Goal: Task Accomplishment & Management: Manage account settings

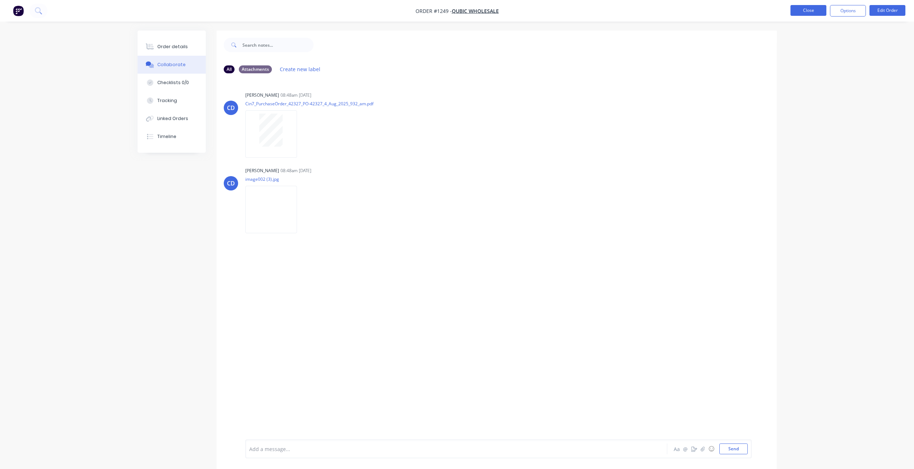
click at [809, 10] on button "Close" at bounding box center [808, 10] width 36 height 11
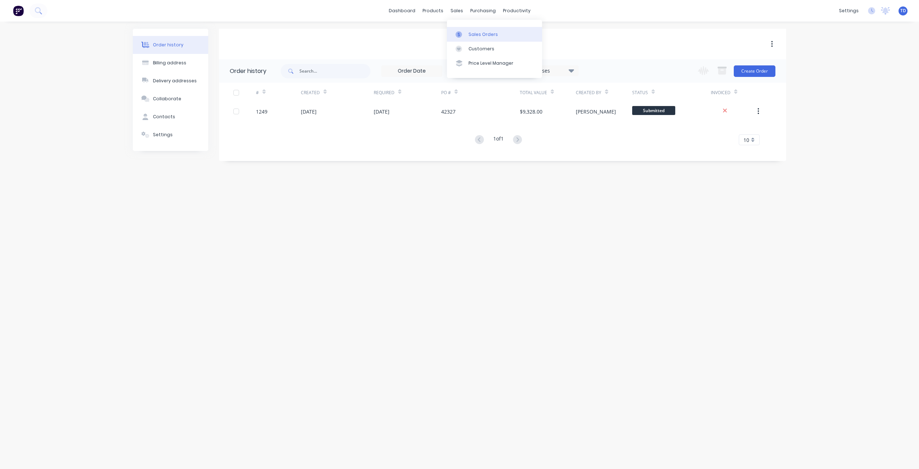
click at [464, 34] on div at bounding box center [461, 34] width 11 height 6
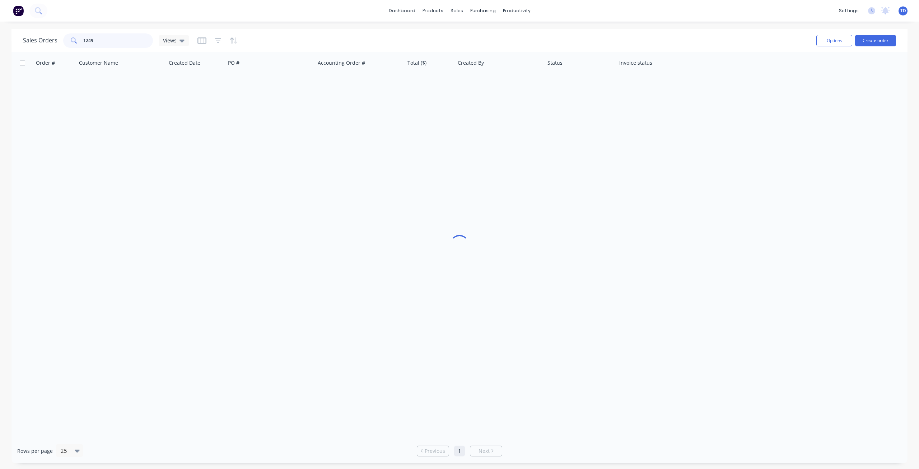
drag, startPoint x: 101, startPoint y: 37, endPoint x: 76, endPoint y: 36, distance: 24.5
click at [76, 36] on div "1249" at bounding box center [108, 40] width 90 height 14
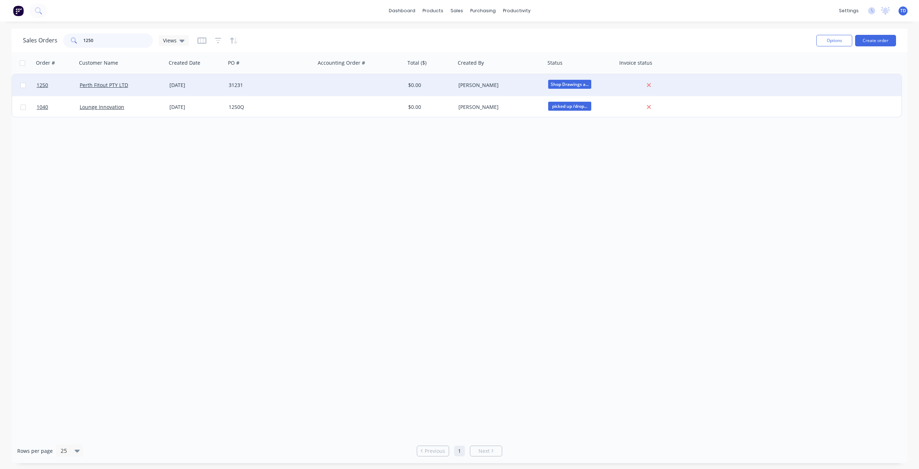
type input "1250"
click at [178, 84] on div "[DATE]" at bounding box center [197, 85] width 54 height 7
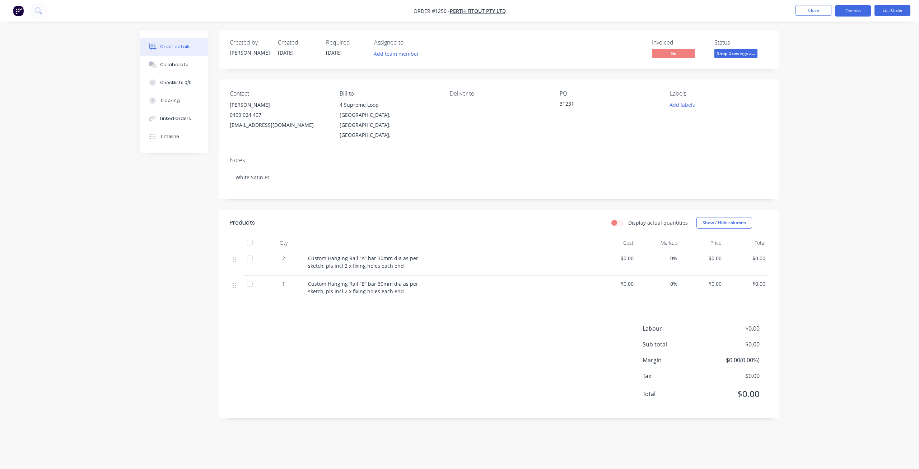
click at [857, 13] on button "Options" at bounding box center [853, 10] width 36 height 11
click at [816, 132] on div "Purchase Products" at bounding box center [832, 130] width 66 height 10
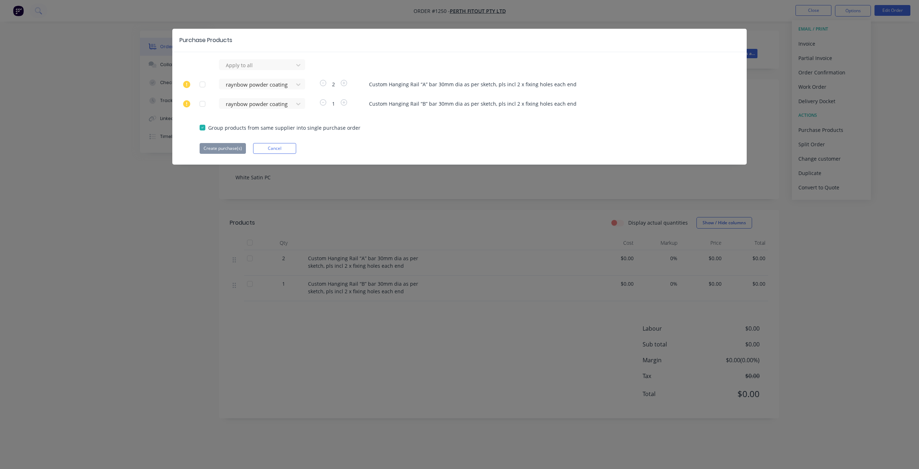
click at [283, 145] on button "Cancel" at bounding box center [274, 148] width 43 height 11
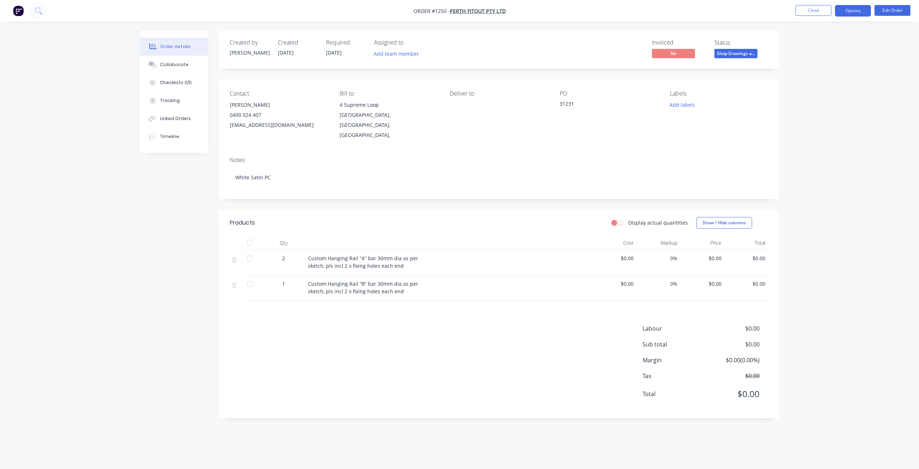
click at [854, 14] on button "Options" at bounding box center [853, 10] width 36 height 11
click at [823, 104] on div "Delivery Docket" at bounding box center [832, 101] width 66 height 10
click at [805, 73] on div "Without pricing" at bounding box center [832, 72] width 66 height 10
click at [728, 55] on span "Shop Drawings a..." at bounding box center [736, 53] width 43 height 9
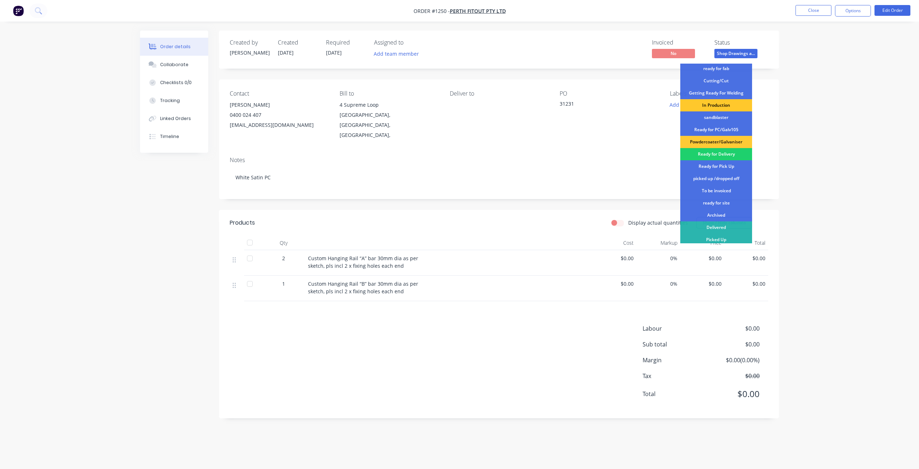
scroll to position [93, 0]
click at [720, 164] on div "Ready for Pick Up" at bounding box center [717, 164] width 72 height 12
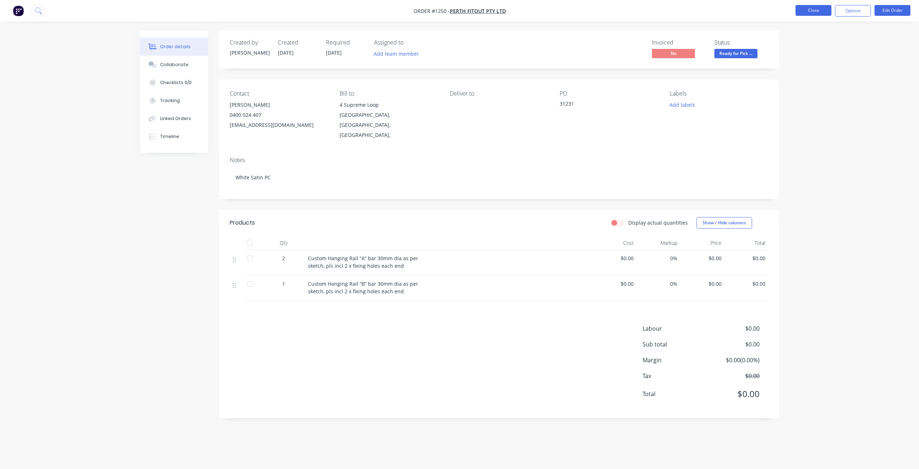
click at [810, 10] on button "Close" at bounding box center [814, 10] width 36 height 11
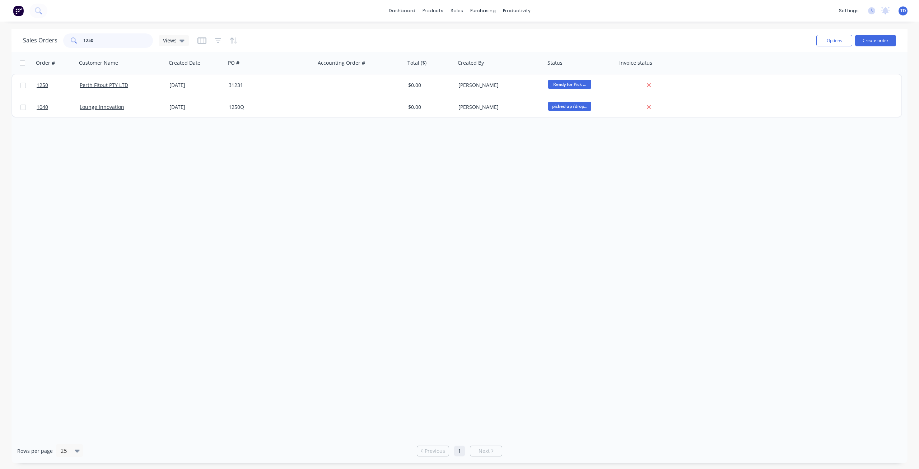
drag, startPoint x: 115, startPoint y: 39, endPoint x: 31, endPoint y: 44, distance: 84.2
click at [31, 44] on div "Sales Orders 1250 Views" at bounding box center [106, 40] width 166 height 14
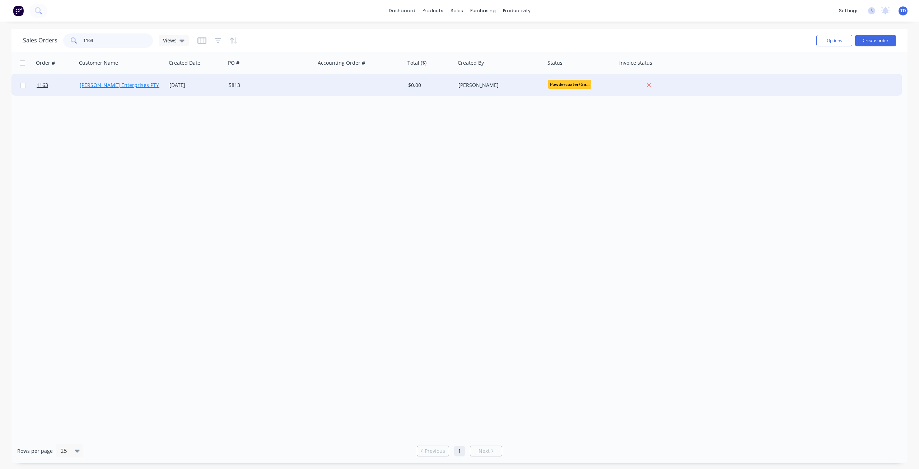
type input "1163"
click at [102, 83] on link "[PERSON_NAME] Enterprises PTY LTD" at bounding box center [125, 85] width 90 height 7
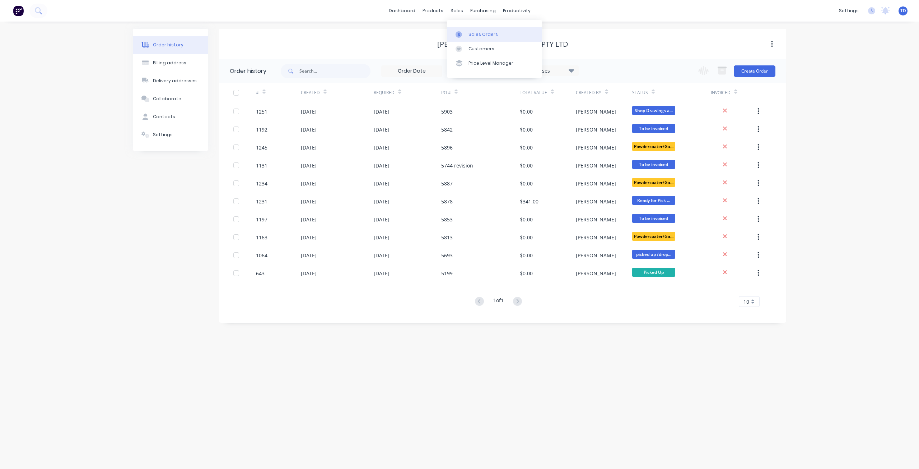
click at [464, 35] on div at bounding box center [461, 34] width 11 height 6
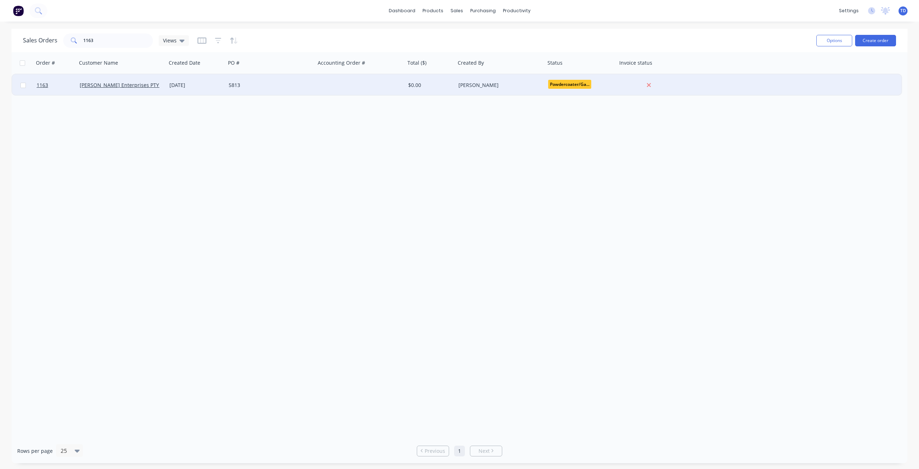
click at [214, 85] on div "[DATE]" at bounding box center [197, 85] width 54 height 7
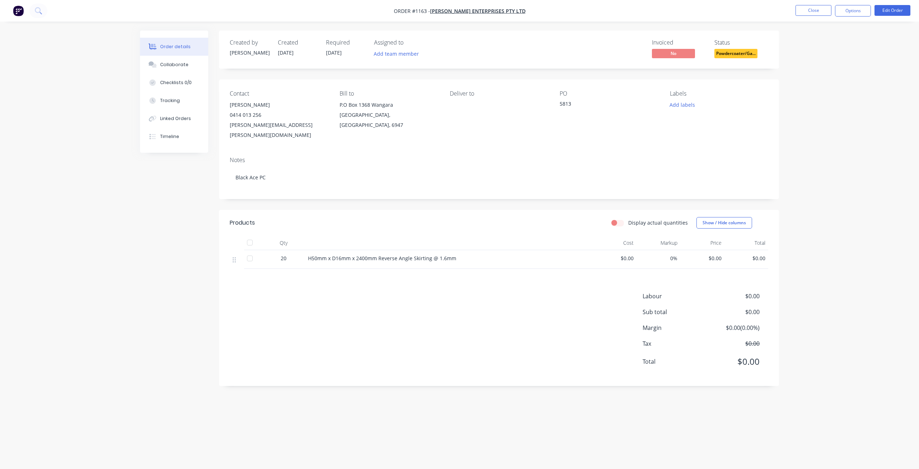
click at [743, 54] on span "Powdercoater/Ga..." at bounding box center [736, 53] width 43 height 9
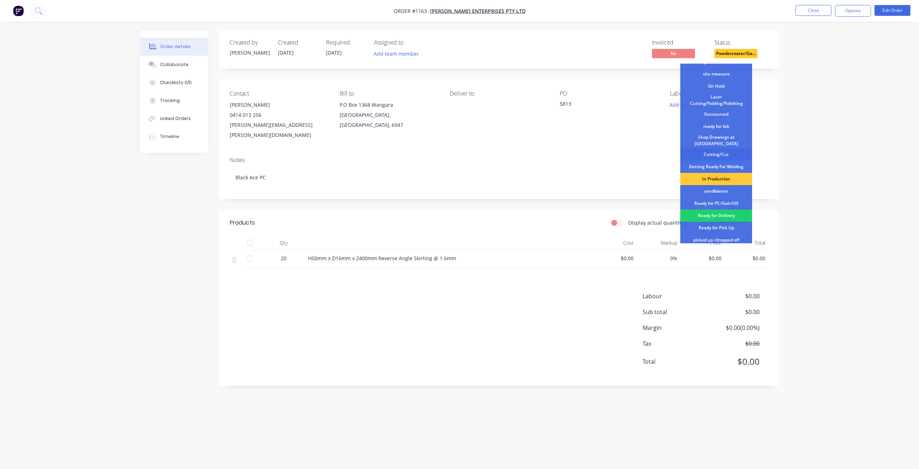
scroll to position [93, 0]
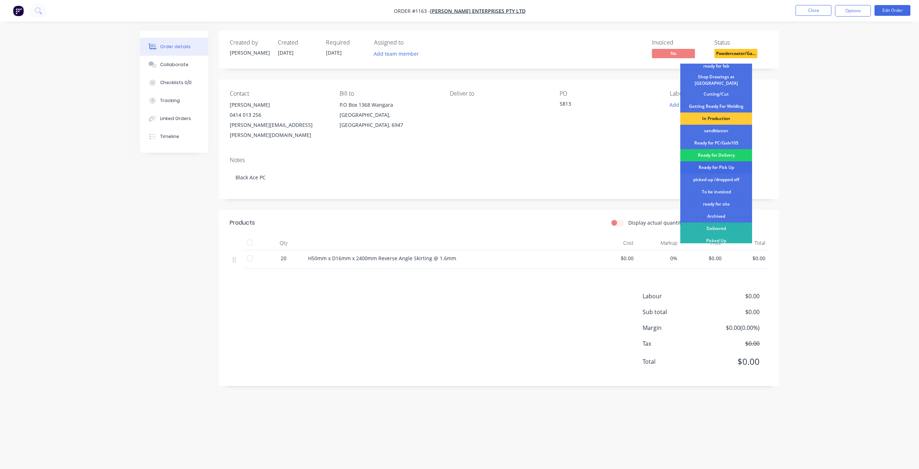
click at [725, 164] on div "Ready for Pick Up" at bounding box center [717, 167] width 72 height 12
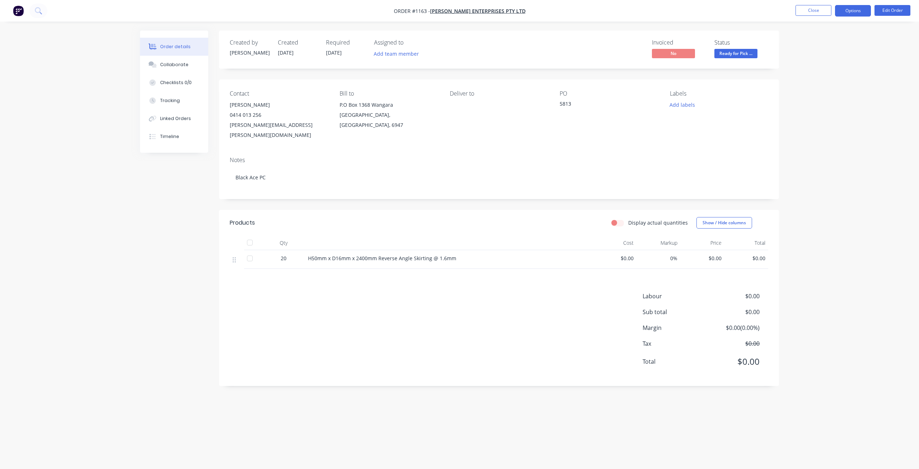
click at [855, 13] on button "Options" at bounding box center [853, 10] width 36 height 11
click at [818, 98] on div "Delivery Docket" at bounding box center [832, 101] width 66 height 10
click at [820, 69] on div "Without pricing" at bounding box center [832, 72] width 66 height 10
